Goal: Information Seeking & Learning: Compare options

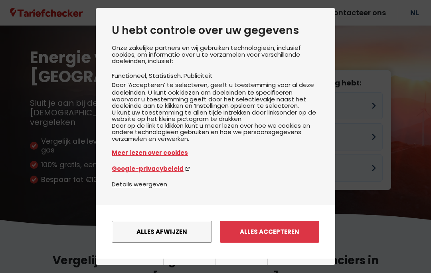
click at [189, 220] on button "Alles afwijzen" at bounding box center [162, 231] width 100 height 22
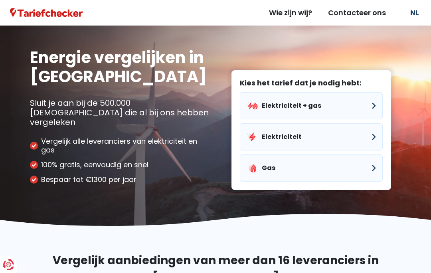
click at [376, 97] on button "Elektriciteit + gas" at bounding box center [311, 105] width 143 height 27
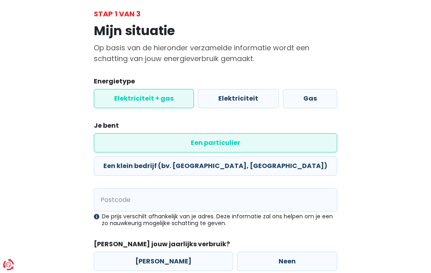
scroll to position [45, 0]
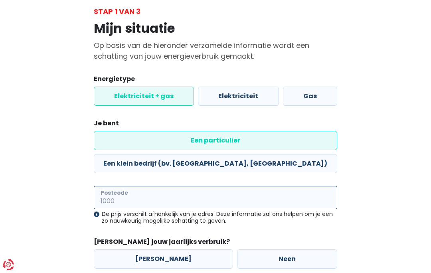
click at [128, 186] on input "Postcode" at bounding box center [215, 197] width 243 height 23
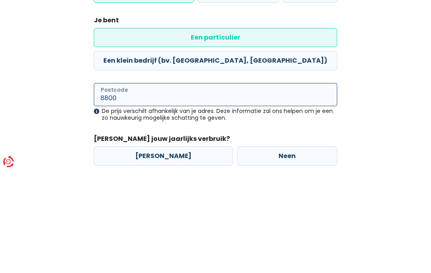
type input "8800"
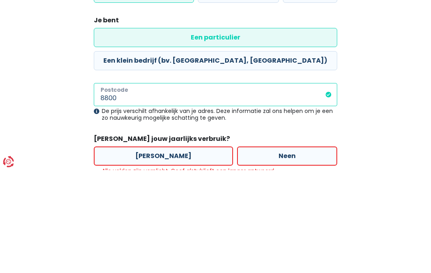
scroll to position [89, 0]
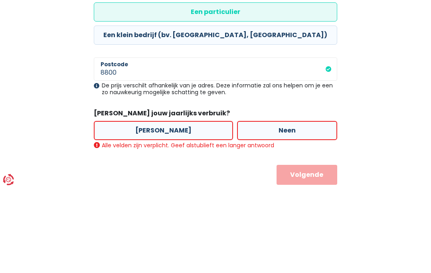
click at [159, 206] on label "[PERSON_NAME]" at bounding box center [163, 215] width 139 height 19
click at [159, 206] on input "[PERSON_NAME]" at bounding box center [163, 215] width 139 height 19
radio input "true"
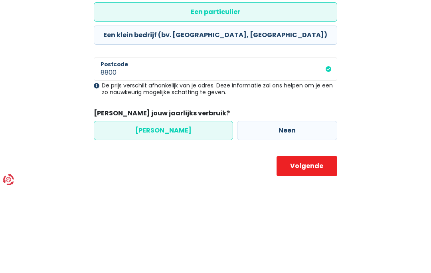
scroll to position [45, 0]
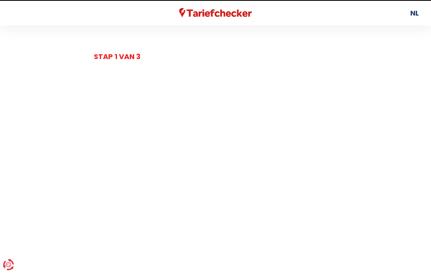
select select
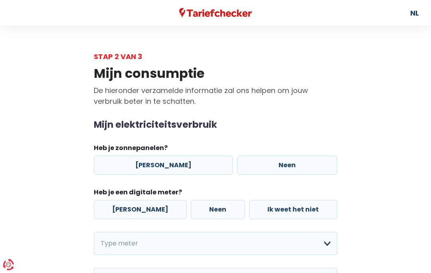
click at [281, 164] on label "Neen" at bounding box center [287, 164] width 100 height 19
click at [281, 164] on input "Neen" at bounding box center [287, 164] width 100 height 19
radio input "true"
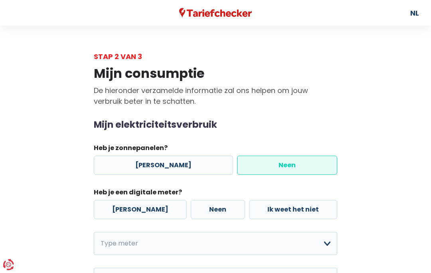
click at [137, 207] on label "[PERSON_NAME]" at bounding box center [140, 209] width 93 height 19
click at [137, 207] on input "[PERSON_NAME]" at bounding box center [140, 209] width 93 height 19
radio input "true"
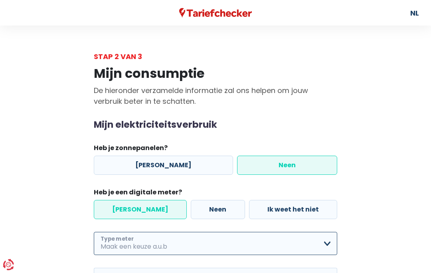
click at [328, 245] on select "Enkelvoudig Tweevoudig Enkelvoudig + uitsluitend nachttarief Tweevoudig + uitsl…" at bounding box center [215, 243] width 243 height 23
select select "day_night_bi_hourly"
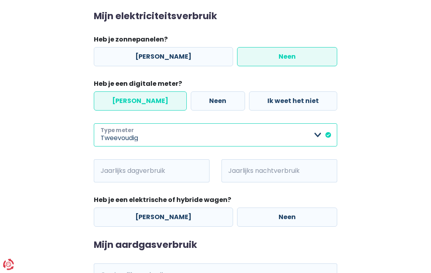
scroll to position [112, 0]
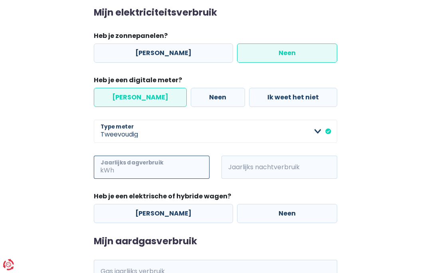
click at [180, 174] on input "Jaarlijks dagverbruik" at bounding box center [163, 166] width 94 height 23
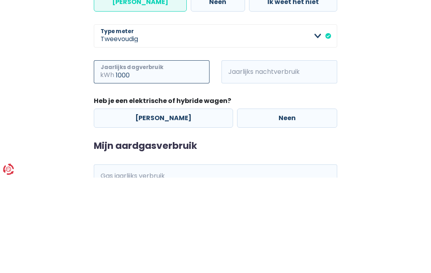
type input "1000"
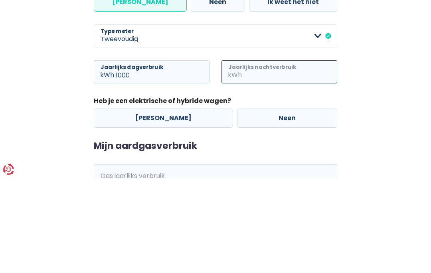
click at [274, 155] on input "Jaarlijks nachtverbruik" at bounding box center [290, 166] width 94 height 23
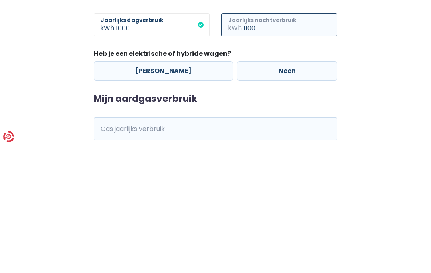
scroll to position [128, 0]
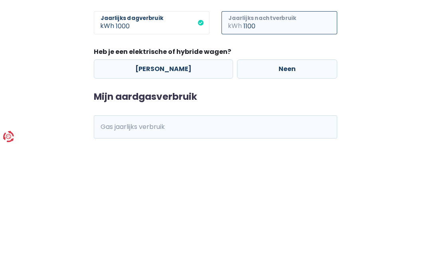
type input "1100"
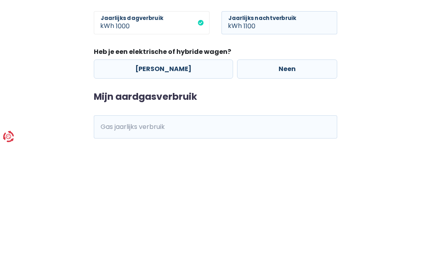
click at [274, 187] on label "Neen" at bounding box center [287, 196] width 100 height 19
click at [274, 187] on input "Neen" at bounding box center [287, 196] width 100 height 19
radio input "true"
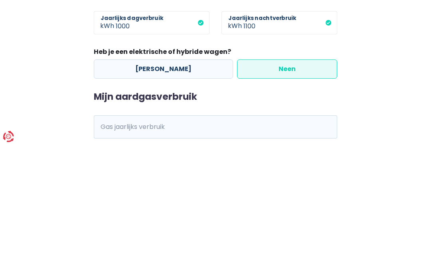
scroll to position [149, 0]
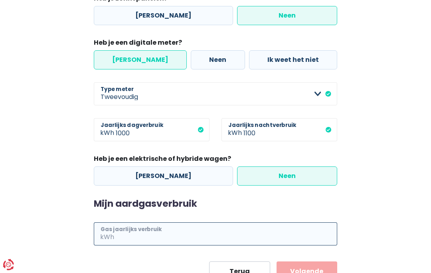
click at [153, 242] on input "Gas jaarlijks verbruik" at bounding box center [226, 233] width 221 height 23
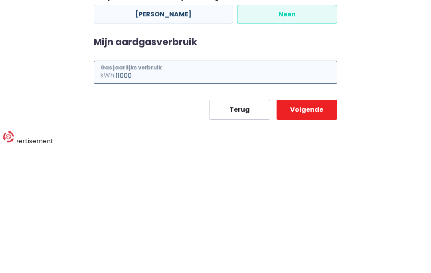
type input "11000"
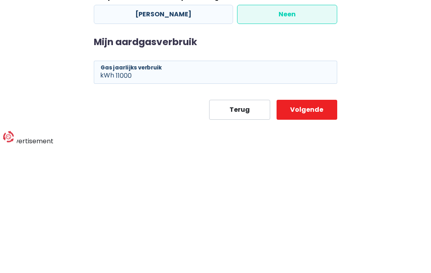
click at [313, 228] on button "Volgende" at bounding box center [306, 238] width 61 height 20
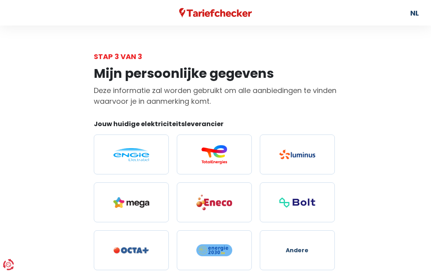
click at [139, 161] on img at bounding box center [131, 154] width 36 height 13
click at [139, 161] on input "radio" at bounding box center [131, 154] width 75 height 40
radio input "true"
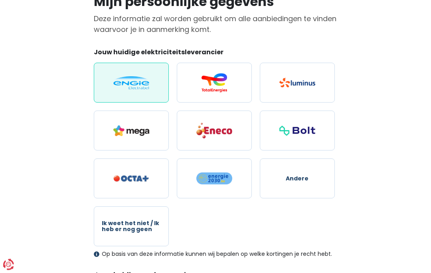
scroll to position [73, 0]
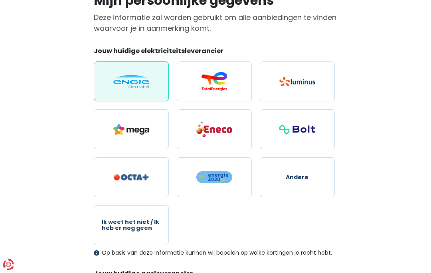
click at [140, 87] on img at bounding box center [131, 81] width 36 height 13
click at [140, 87] on input "radio" at bounding box center [131, 82] width 75 height 40
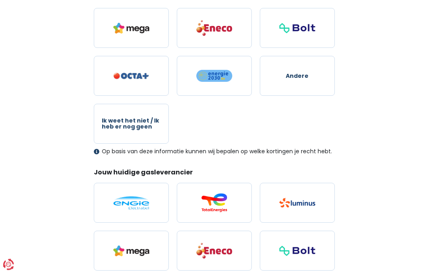
scroll to position [180, 0]
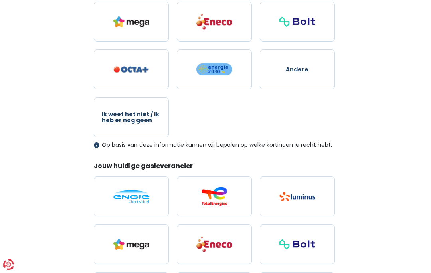
click at [143, 197] on img at bounding box center [131, 196] width 36 height 13
click at [143, 197] on input "radio" at bounding box center [131, 197] width 75 height 40
radio input "true"
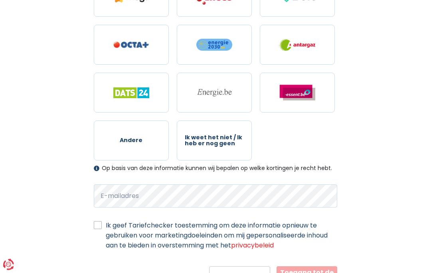
scroll to position [433, 0]
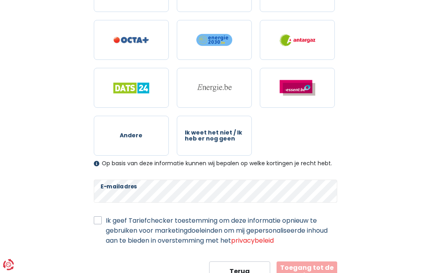
click at [316, 272] on button "Toegang tot de resultaten" at bounding box center [306, 271] width 61 height 20
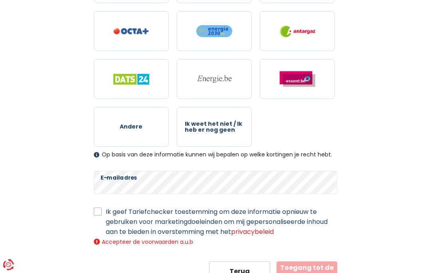
click at [106, 212] on label "Ik geef Tariefchecker toestemming om deze informatie opnieuw te gebruiken voor …" at bounding box center [221, 222] width 231 height 30
click at [100, 212] on input "Ik geef Tariefchecker toestemming om deze informatie opnieuw te gebruiken voor …" at bounding box center [98, 211] width 8 height 8
checkbox input "true"
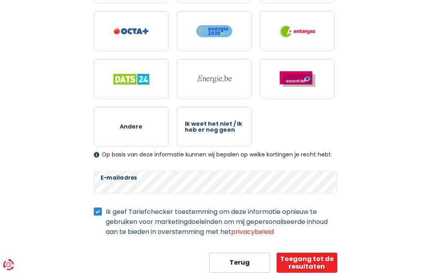
scroll to position [433, 0]
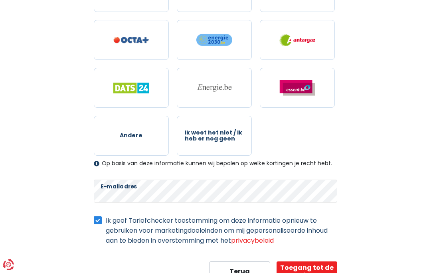
click at [316, 271] on button "Toegang tot de resultaten" at bounding box center [306, 271] width 61 height 20
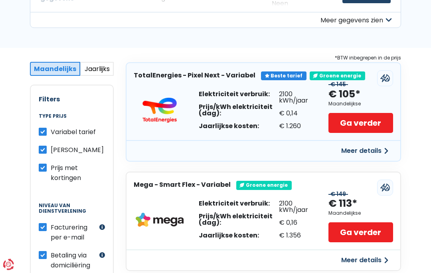
scroll to position [107, 0]
click at [51, 149] on label "[PERSON_NAME]" at bounding box center [77, 150] width 53 height 10
click at [45, 149] on input "[PERSON_NAME]" at bounding box center [43, 149] width 8 height 8
checkbox input "false"
click at [51, 256] on label "Betaling via domiciliëring" at bounding box center [74, 260] width 47 height 20
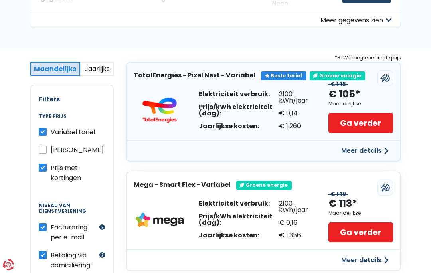
click at [43, 256] on input "Betaling via domiciliëring" at bounding box center [43, 254] width 8 height 8
checkbox input "false"
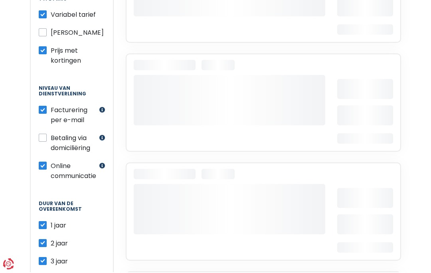
click at [92, 232] on div "1 jaar 2 jaar 3 jaar 4 jaar" at bounding box center [72, 253] width 66 height 64
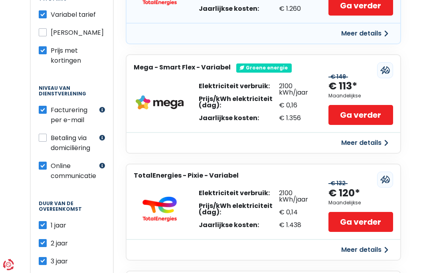
click at [51, 240] on label "2 jaar" at bounding box center [59, 243] width 17 height 10
click at [46, 240] on input "2 jaar" at bounding box center [43, 242] width 8 height 8
checkbox input "false"
click at [51, 259] on label "3 jaar" at bounding box center [59, 261] width 17 height 10
click at [44, 259] on input "3 jaar" at bounding box center [43, 260] width 8 height 8
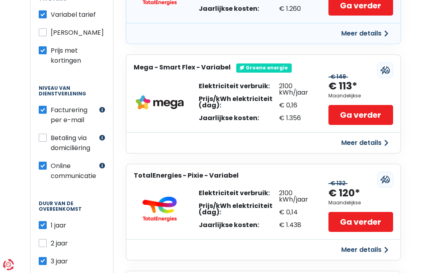
checkbox input "false"
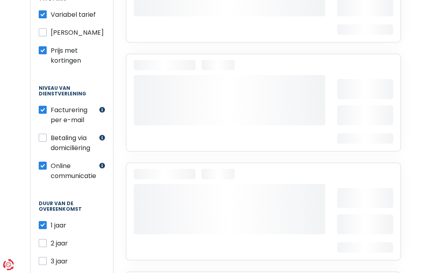
click at [46, 272] on input "4 jaar" at bounding box center [43, 278] width 8 height 8
checkbox input "false"
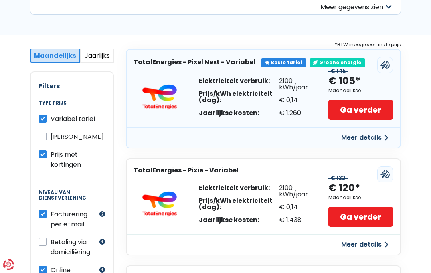
scroll to position [122, 0]
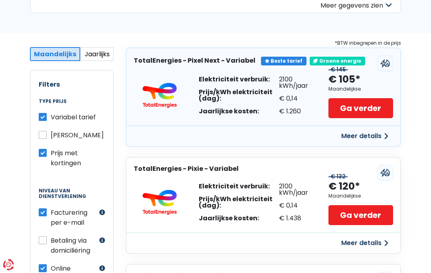
click at [385, 138] on button "Meer details" at bounding box center [364, 136] width 57 height 14
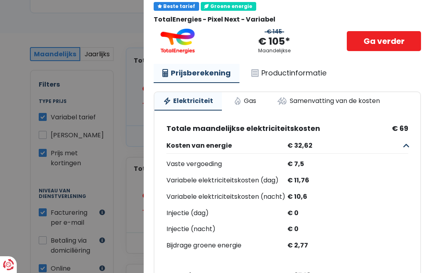
scroll to position [33, 0]
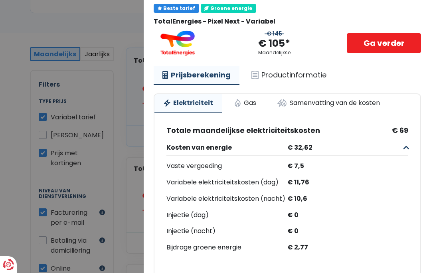
click at [247, 105] on link "Gas" at bounding box center [245, 103] width 40 height 18
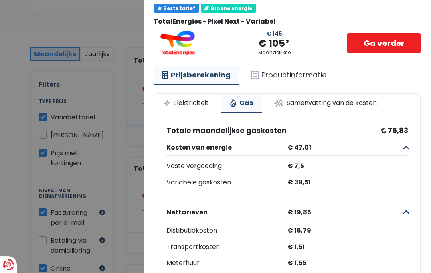
click at [203, 108] on link "Elektriciteit" at bounding box center [185, 103] width 63 height 18
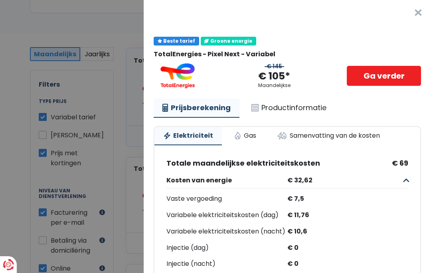
scroll to position [0, 0]
click at [256, 141] on link "Gas" at bounding box center [245, 136] width 40 height 18
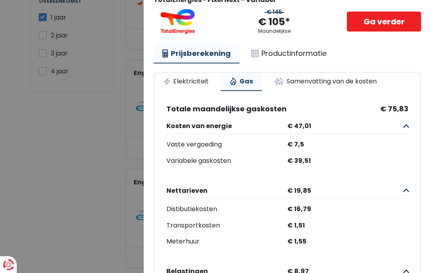
scroll to position [37, 0]
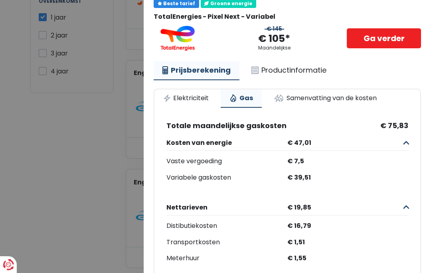
click at [211, 104] on link "Elektriciteit" at bounding box center [185, 98] width 63 height 18
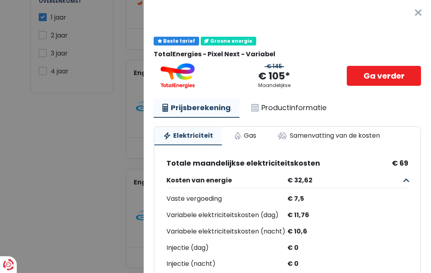
scroll to position [0, 0]
click at [425, 15] on button "×" at bounding box center [418, 13] width 26 height 26
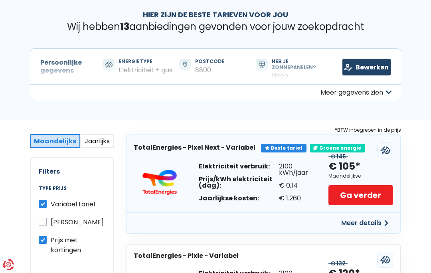
scroll to position [35, 0]
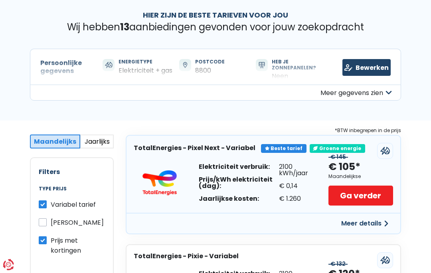
click at [286, 148] on div "Beste tarief" at bounding box center [283, 148] width 45 height 9
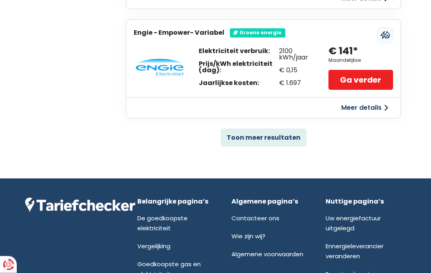
scroll to position [582, 0]
click at [295, 133] on button "Toon meer resultaten" at bounding box center [263, 137] width 86 height 18
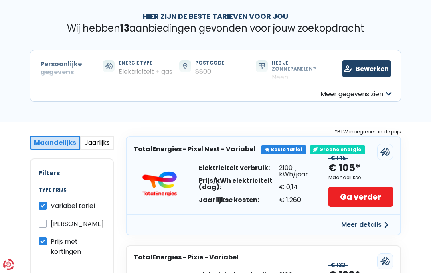
scroll to position [0, 0]
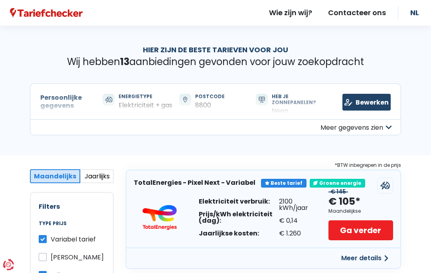
click at [374, 108] on link "Bewerken" at bounding box center [366, 102] width 48 height 17
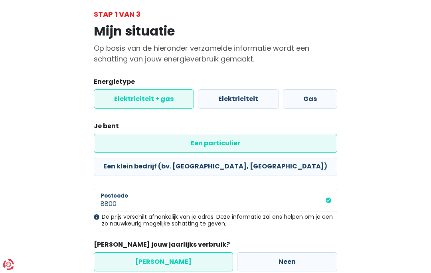
scroll to position [45, 0]
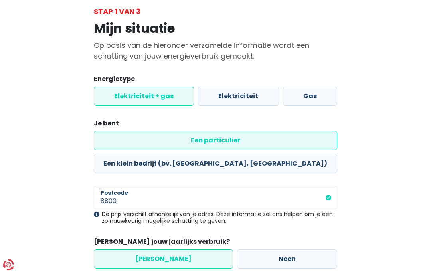
click at [268, 154] on label "Een klein bedrijf (bv. [GEOGRAPHIC_DATA], [GEOGRAPHIC_DATA])" at bounding box center [215, 163] width 243 height 19
click at [268, 154] on input "Een klein bedrijf (bv. [GEOGRAPHIC_DATA], [GEOGRAPHIC_DATA])" at bounding box center [215, 163] width 243 height 19
radio input "true"
radio input "false"
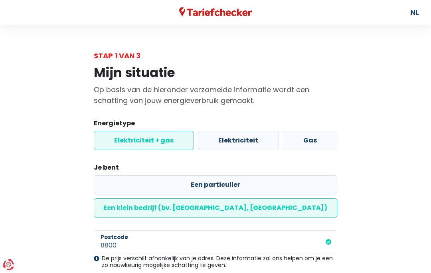
select select "day_night_bi_hourly"
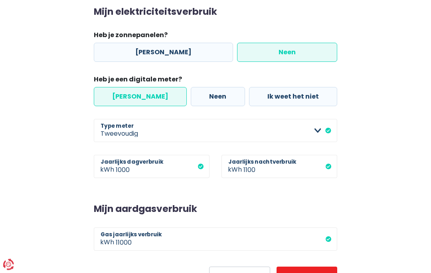
scroll to position [118, 0]
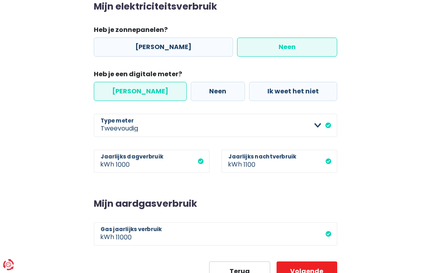
click at [321, 272] on button "Volgende" at bounding box center [306, 271] width 61 height 20
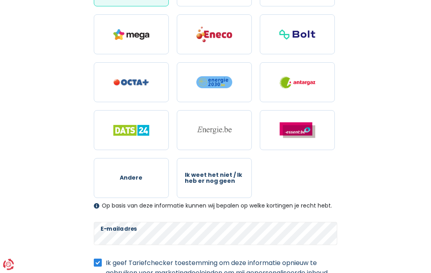
scroll to position [433, 0]
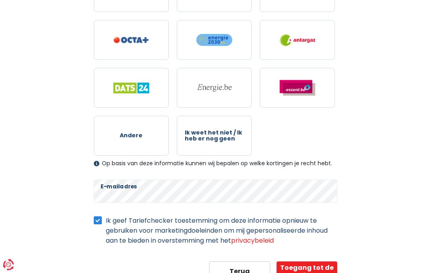
click at [322, 272] on button "Toegang tot de resultaten" at bounding box center [306, 271] width 61 height 20
